Goal: Task Accomplishment & Management: Use online tool/utility

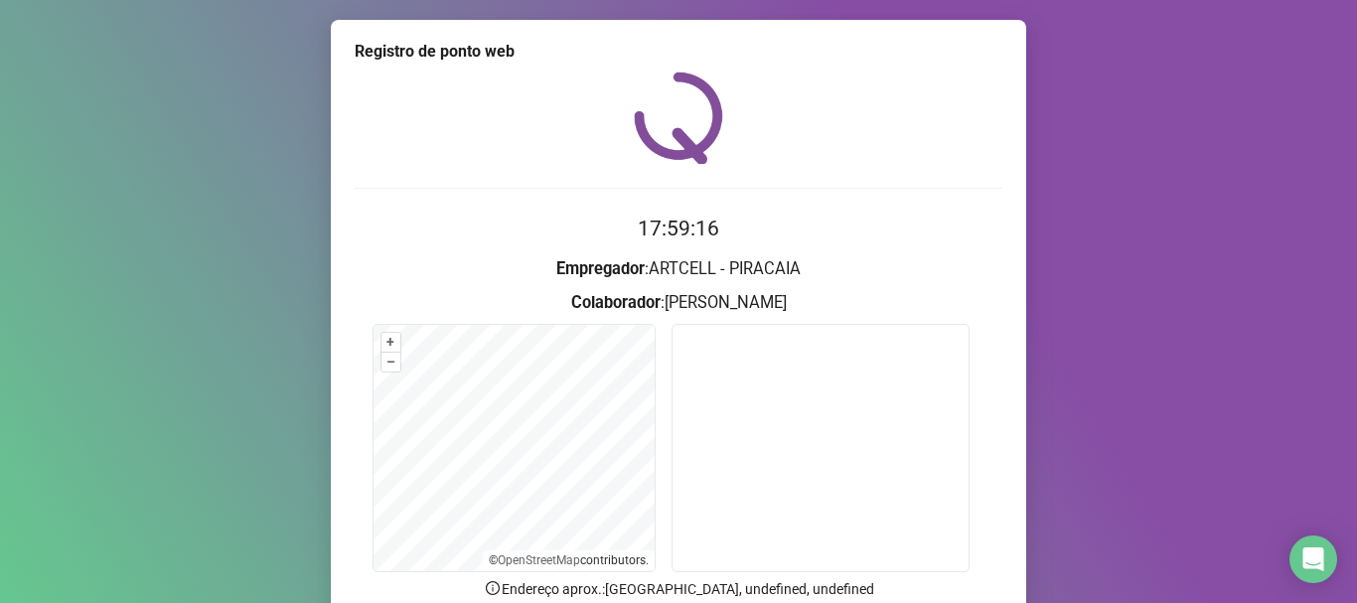
scroll to position [173, 0]
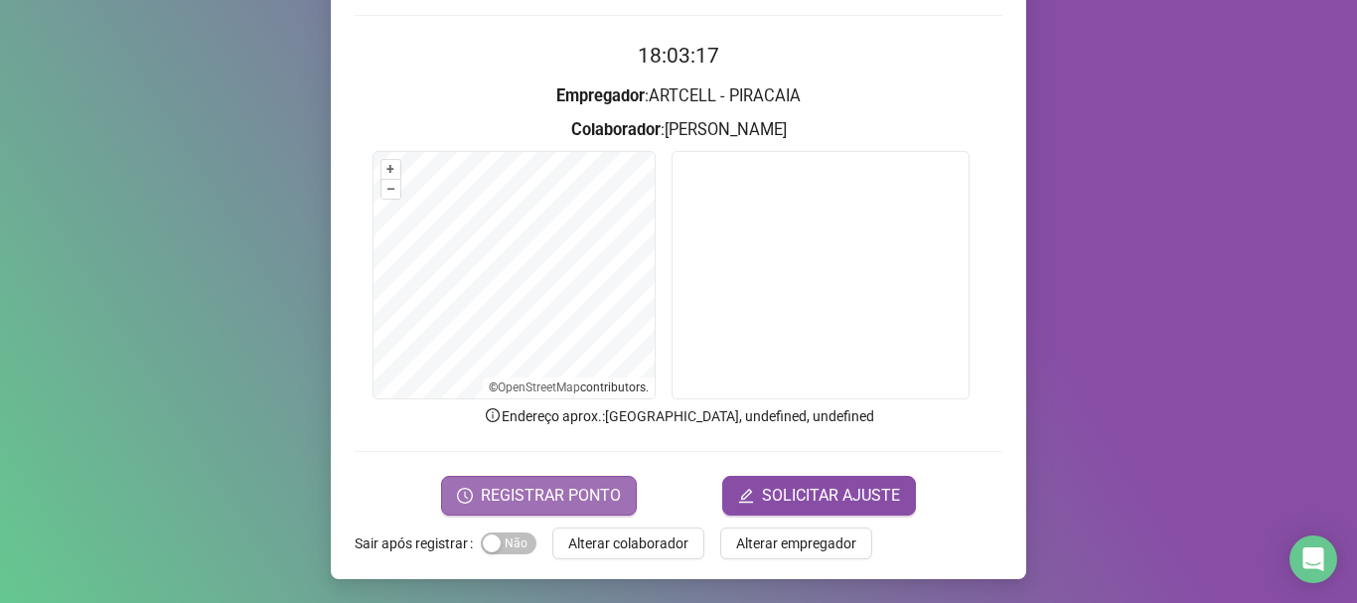
click at [506, 509] on button "REGISTRAR PONTO" at bounding box center [539, 496] width 196 height 40
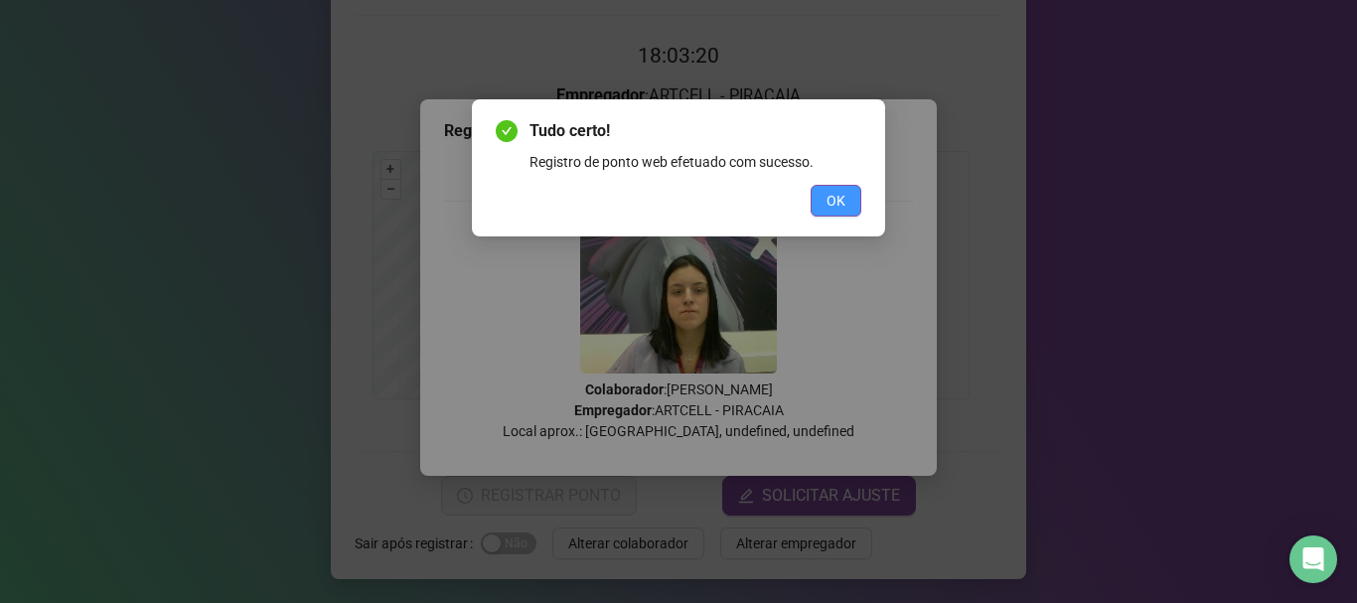
click at [825, 187] on button "OK" at bounding box center [835, 201] width 51 height 32
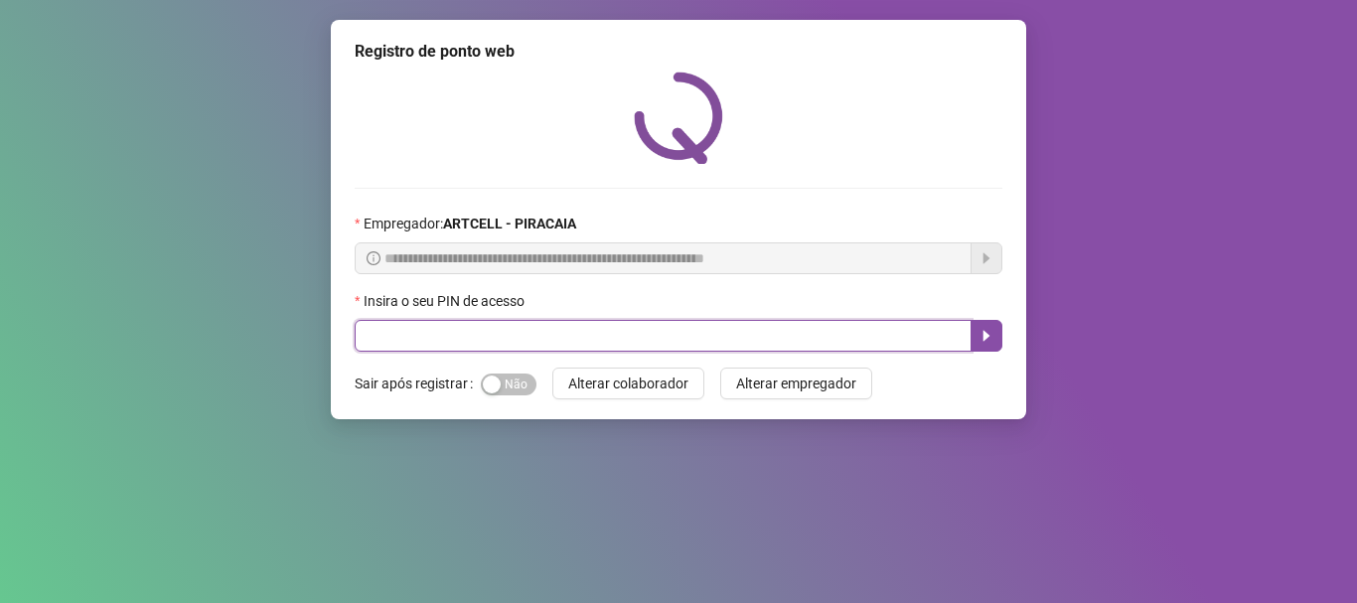
click at [557, 328] on input "text" at bounding box center [663, 336] width 617 height 32
type input "*****"
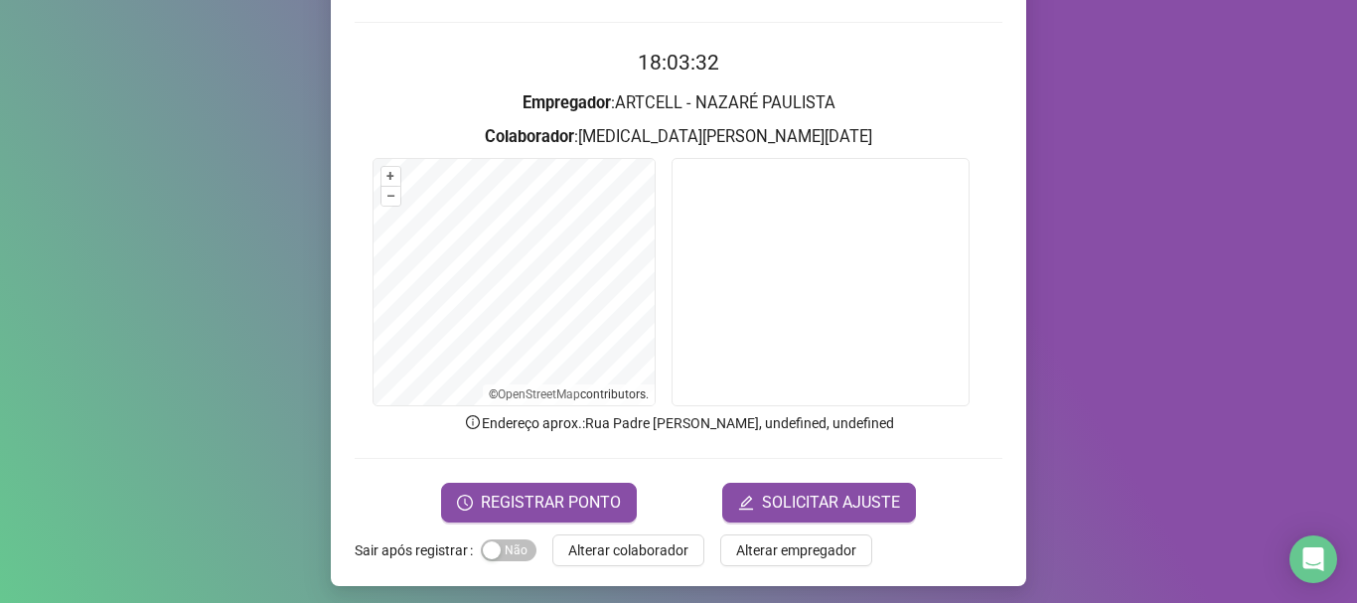
scroll to position [173, 0]
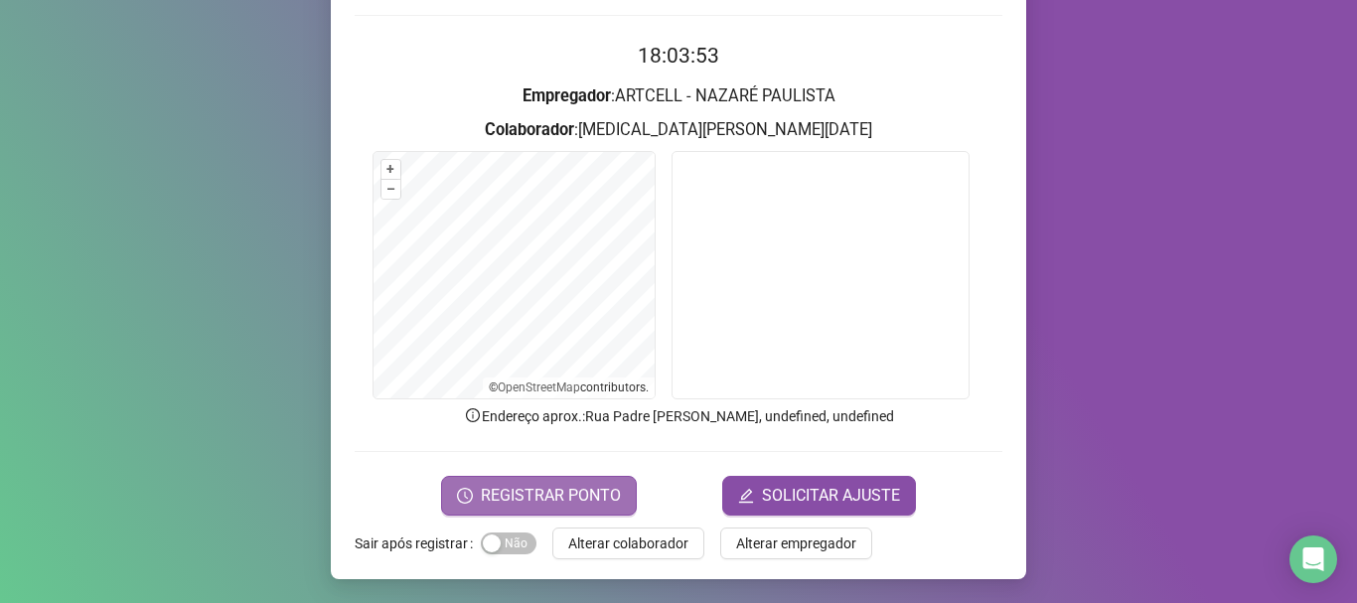
click at [499, 481] on button "REGISTRAR PONTO" at bounding box center [539, 496] width 196 height 40
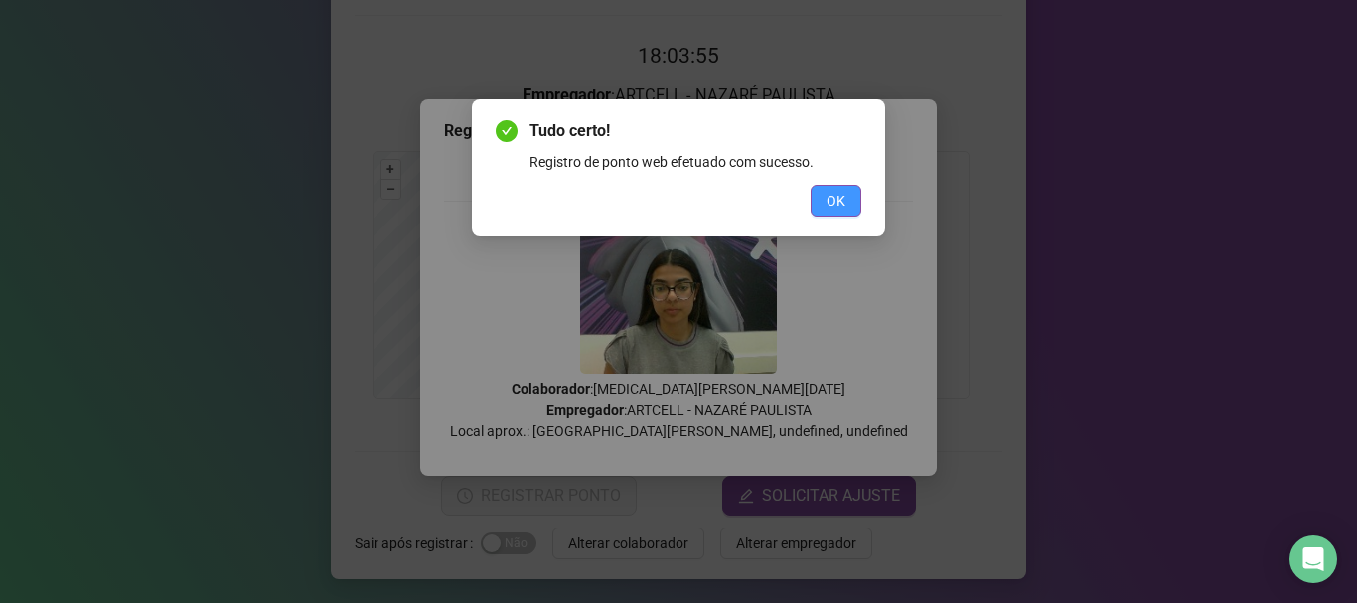
click at [815, 213] on button "OK" at bounding box center [835, 201] width 51 height 32
